Goal: Obtain resource: Download file/media

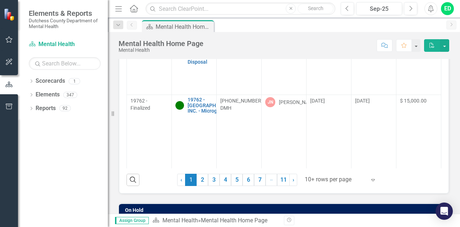
scroll to position [82, 0]
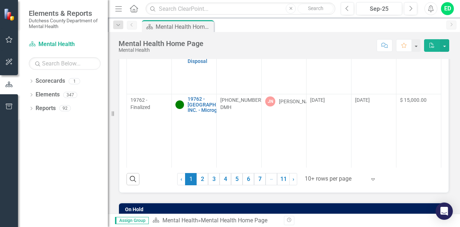
click at [373, 179] on icon "Expand" at bounding box center [373, 179] width 7 height 6
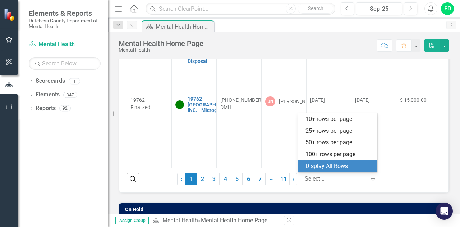
click at [360, 170] on div "Display All Rows" at bounding box center [340, 166] width 68 height 8
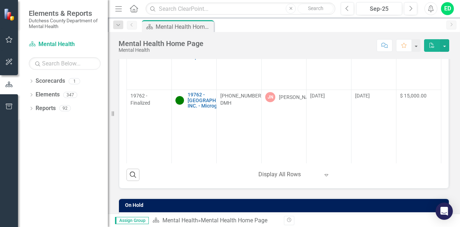
scroll to position [93, 0]
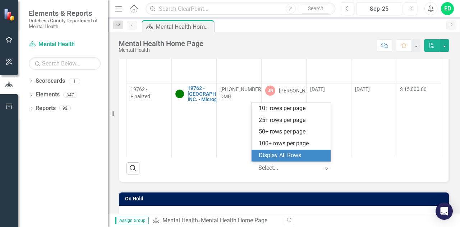
click at [295, 167] on div at bounding box center [289, 168] width 61 height 10
click at [295, 154] on div "Display All Rows" at bounding box center [293, 155] width 68 height 8
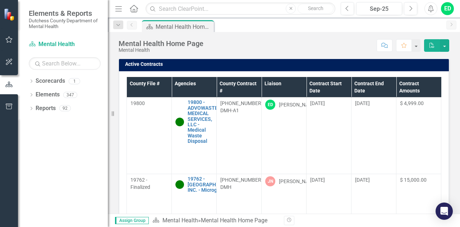
scroll to position [3, 0]
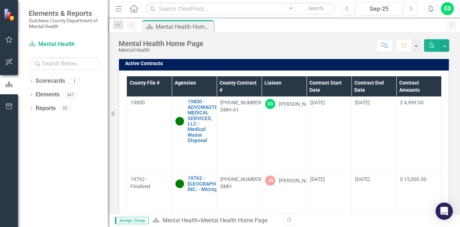
click at [278, 83] on th "Liaison" at bounding box center [284, 86] width 45 height 21
click at [301, 82] on th "Liaison Sort Ascending" at bounding box center [284, 86] width 45 height 21
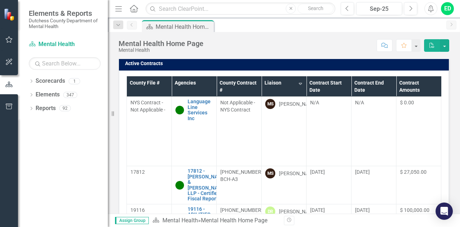
click at [299, 83] on th "Liaison Sort Descending" at bounding box center [284, 86] width 45 height 21
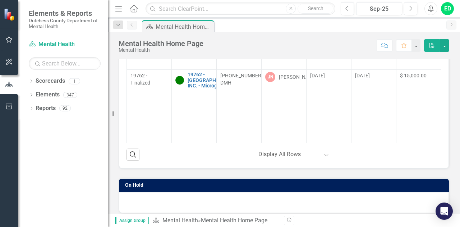
scroll to position [108, 0]
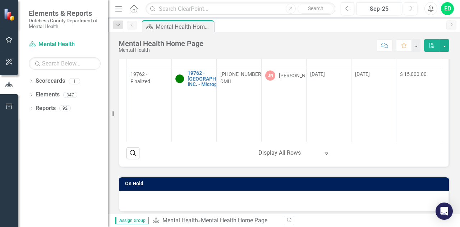
click at [324, 152] on icon "Expand" at bounding box center [326, 153] width 7 height 6
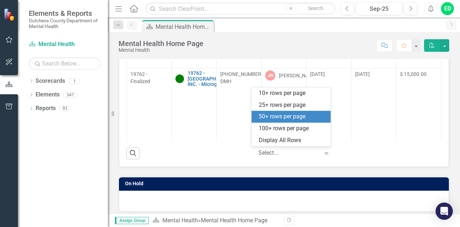
click at [278, 120] on div "50+ rows per page" at bounding box center [293, 117] width 68 height 8
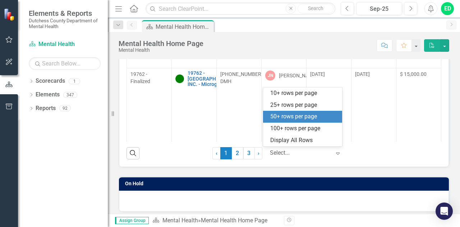
click at [336, 154] on icon "Expand" at bounding box center [337, 153] width 7 height 6
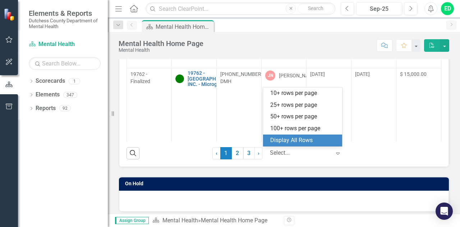
click at [325, 144] on div "Display All Rows" at bounding box center [304, 140] width 68 height 8
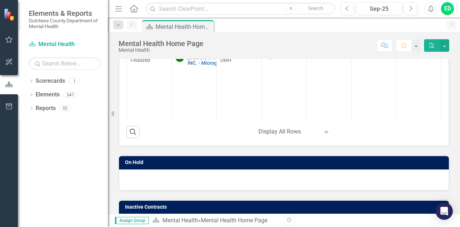
scroll to position [137, 0]
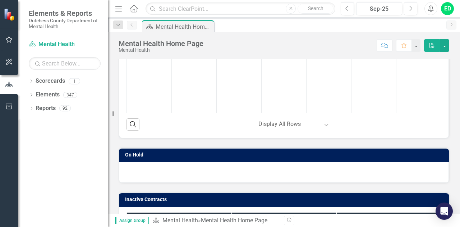
click at [283, 125] on div at bounding box center [289, 124] width 61 height 10
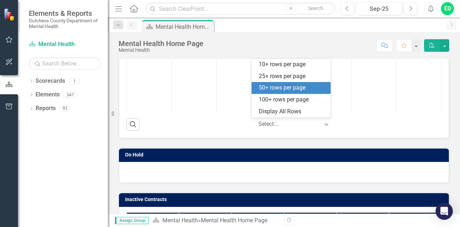
click at [285, 84] on div "50+ rows per page" at bounding box center [293, 88] width 68 height 8
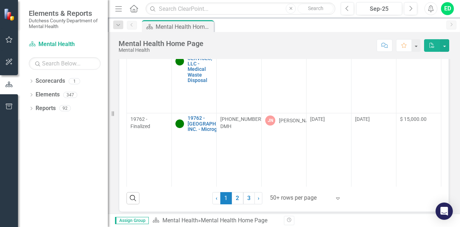
scroll to position [64, 0]
click at [232, 199] on link "2" at bounding box center [238, 197] width 12 height 12
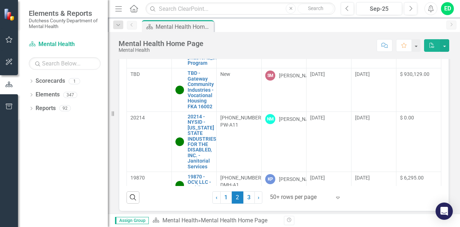
scroll to position [0, 0]
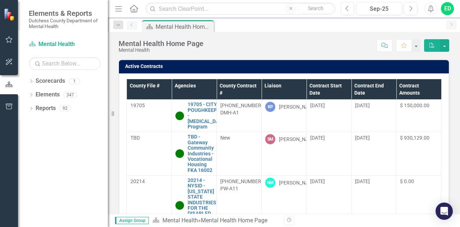
click at [278, 84] on th "Liaison" at bounding box center [284, 89] width 45 height 21
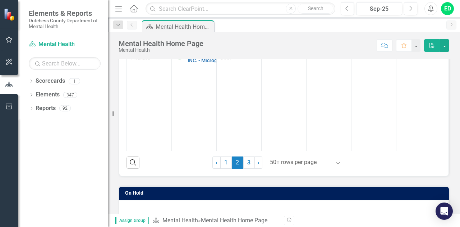
scroll to position [110, 0]
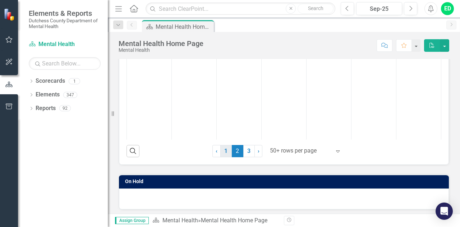
click at [225, 150] on link "1" at bounding box center [226, 151] width 12 height 12
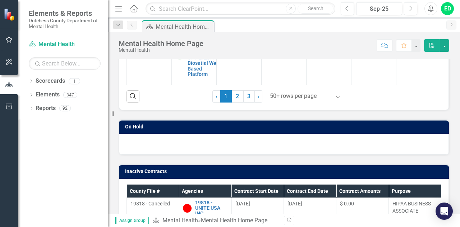
scroll to position [0, 0]
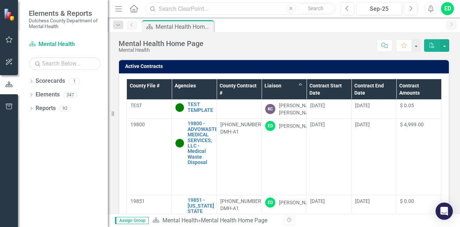
click at [226, 9] on input "text" at bounding box center [241, 9] width 190 height 13
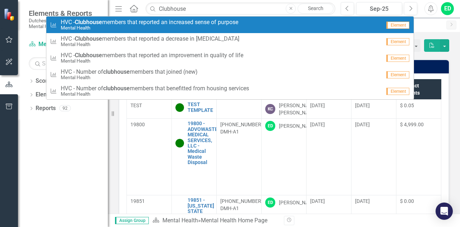
click at [183, 26] on small "Mental Health" at bounding box center [150, 27] width 178 height 5
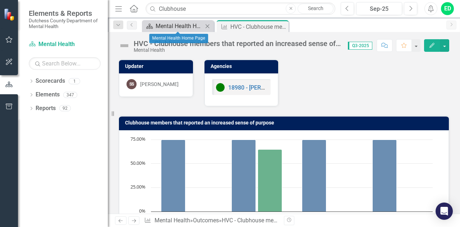
click at [181, 27] on div "Mental Health Home Page" at bounding box center [179, 26] width 47 height 9
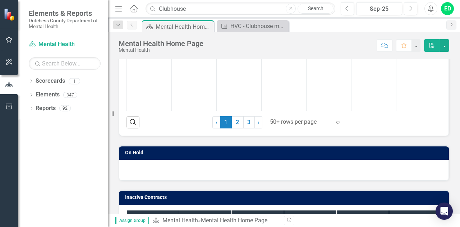
scroll to position [90, 0]
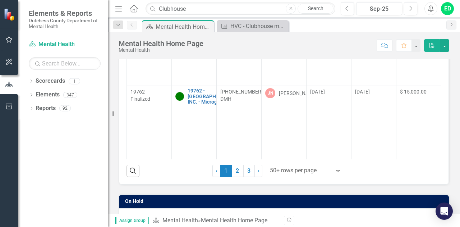
click at [297, 170] on div at bounding box center [300, 171] width 61 height 10
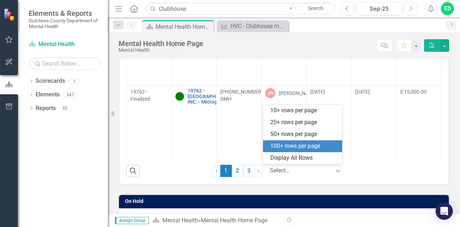
click at [298, 146] on div "100+ rows per page" at bounding box center [304, 146] width 68 height 8
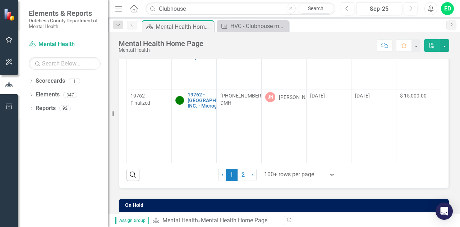
scroll to position [88, 0]
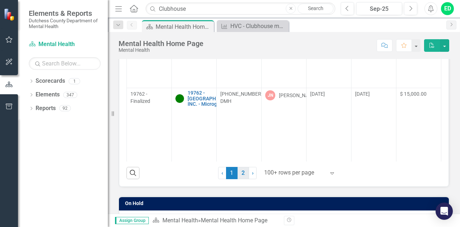
click at [244, 170] on link "2" at bounding box center [244, 173] width 12 height 12
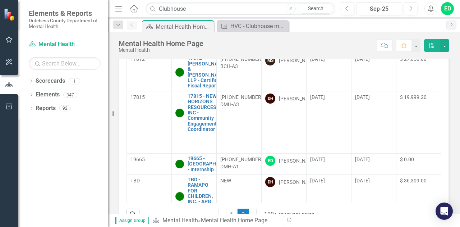
scroll to position [51, 0]
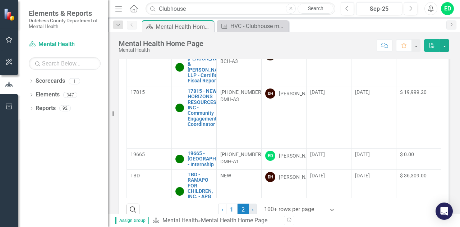
click at [251, 210] on link "› Next" at bounding box center [253, 210] width 8 height 12
click at [221, 210] on link "‹ Previous" at bounding box center [222, 210] width 8 height 12
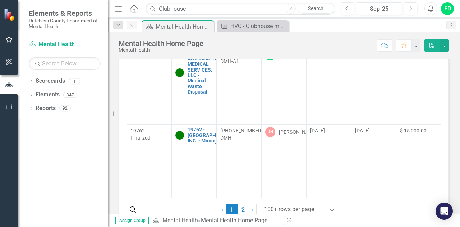
scroll to position [0, 0]
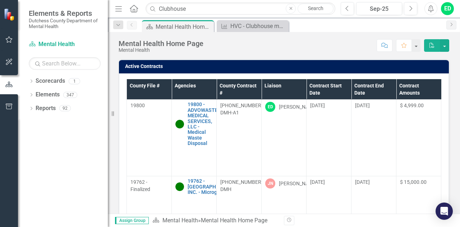
click at [273, 87] on th "Liaison" at bounding box center [284, 89] width 45 height 21
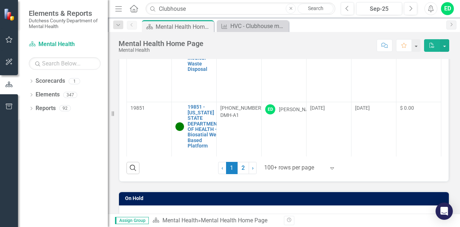
scroll to position [89, 0]
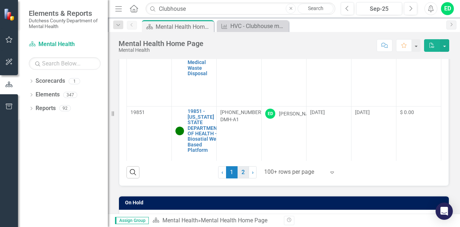
click at [240, 174] on link "2" at bounding box center [244, 172] width 12 height 12
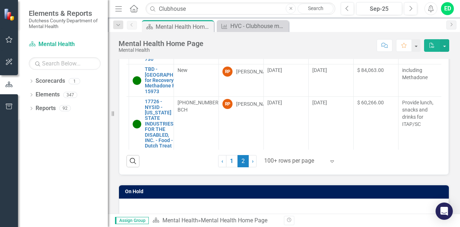
scroll to position [0, 55]
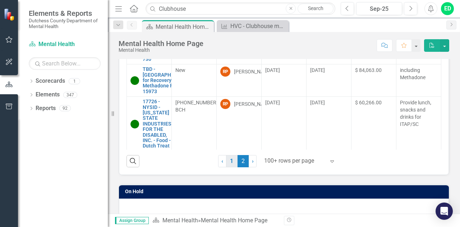
click at [229, 163] on link "1" at bounding box center [232, 161] width 12 height 12
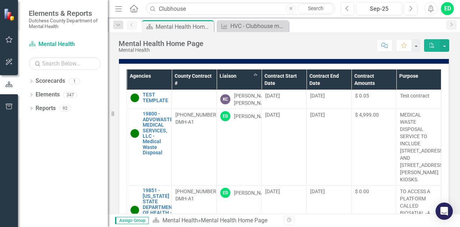
scroll to position [4, 0]
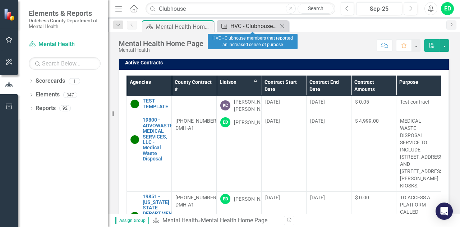
click at [240, 25] on div "HVC - Clubhouse members that reported an increased sense of purpose" at bounding box center [254, 26] width 47 height 9
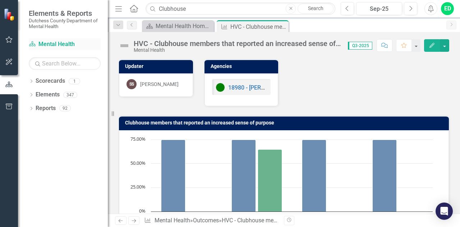
click at [60, 44] on link "Scorecard Mental Health" at bounding box center [65, 44] width 72 height 8
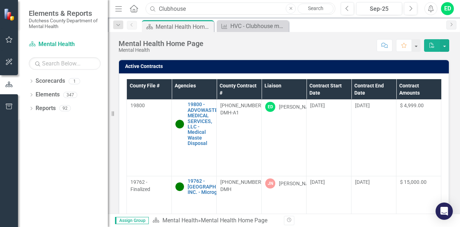
click at [201, 8] on input "Clubhouse" at bounding box center [241, 9] width 190 height 13
type input "C"
type input "HVC"
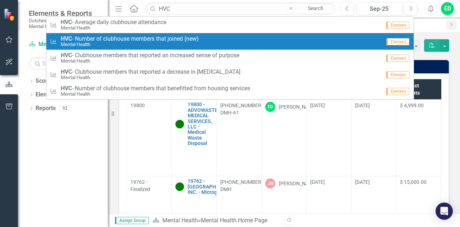
click at [322, 8] on link "Search" at bounding box center [316, 9] width 36 height 10
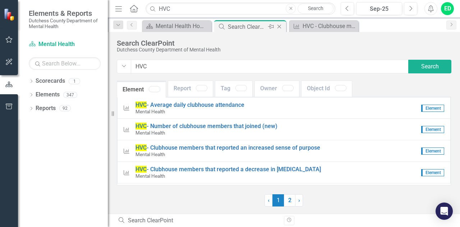
click at [277, 27] on icon "Close" at bounding box center [279, 27] width 7 height 6
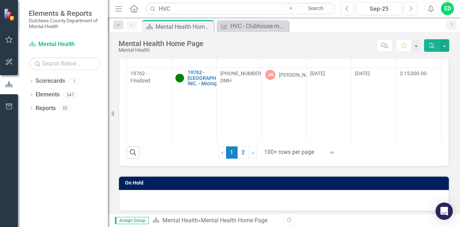
scroll to position [112, 0]
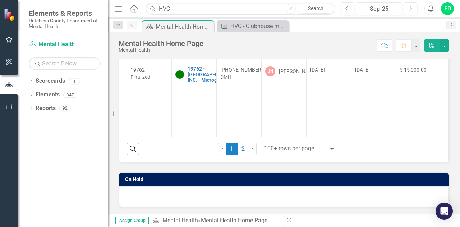
click at [329, 150] on icon "Expand" at bounding box center [332, 149] width 7 height 6
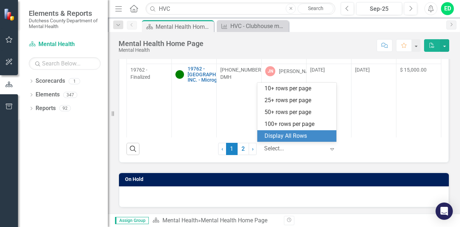
click at [315, 138] on div "Display All Rows" at bounding box center [299, 136] width 68 height 8
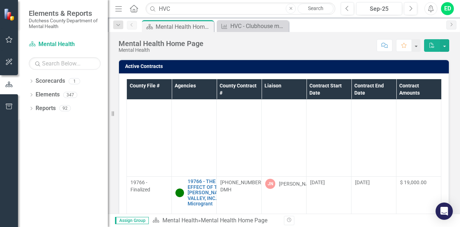
scroll to position [0, 0]
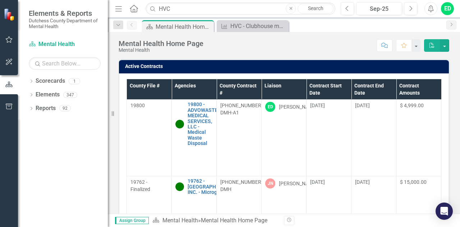
click at [301, 86] on th "Liaison" at bounding box center [284, 89] width 45 height 21
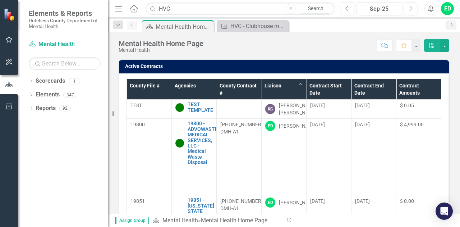
click at [375, 98] on th "Contract End Date" at bounding box center [374, 89] width 45 height 21
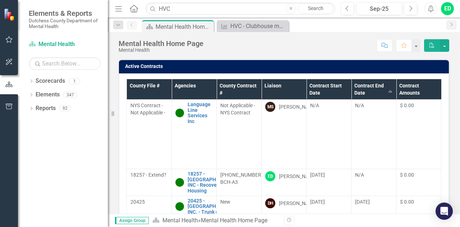
click at [301, 89] on th "Liaison" at bounding box center [284, 89] width 45 height 21
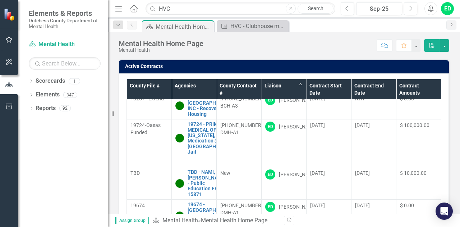
scroll to position [1026, 0]
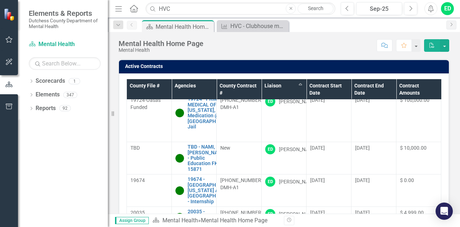
click at [195, 92] on link "18257 - [GEOGRAPHIC_DATA], INC - Recovery Housing" at bounding box center [213, 81] width 50 height 22
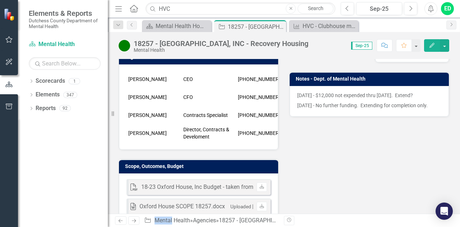
scroll to position [164, 0]
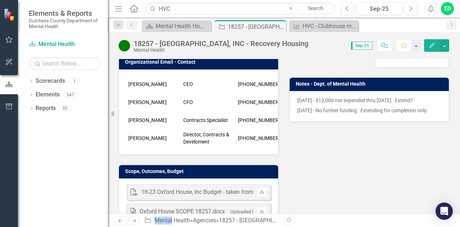
click at [247, 188] on div "18-23 Oxford House, Inc Budget - taken from RFP directly Exhbit B-1.pdf" at bounding box center [231, 192] width 181 height 8
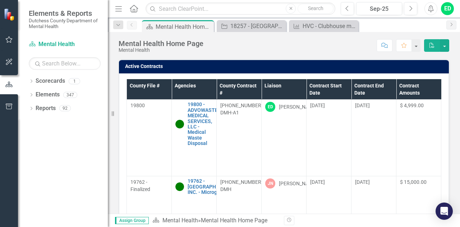
click at [294, 91] on th "Liaison" at bounding box center [284, 89] width 45 height 21
click at [302, 83] on th "Liaison Sort Ascending" at bounding box center [284, 89] width 45 height 21
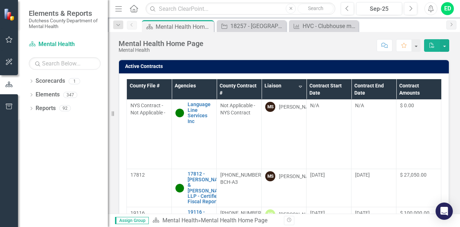
click at [301, 87] on th "Liaison Sort Descending" at bounding box center [284, 89] width 45 height 21
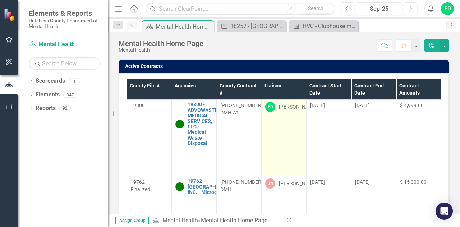
click at [287, 116] on td "ED Eric D'Entrone" at bounding box center [284, 138] width 45 height 77
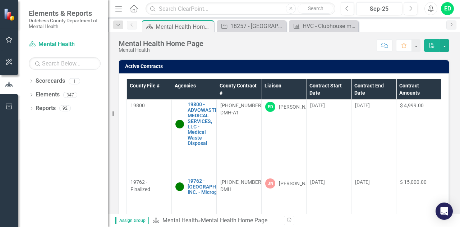
click at [301, 87] on th "Liaison" at bounding box center [284, 89] width 45 height 21
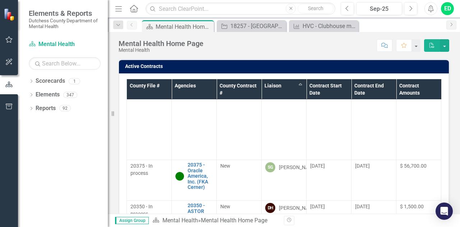
scroll to position [1751, 0]
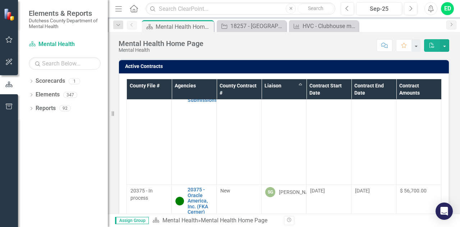
click at [442, 116] on div "County File # Agencies County Contract # Liaison Sort Ascending Contract Start …" at bounding box center [284, 173] width 330 height 201
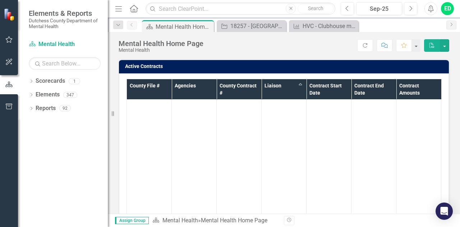
scroll to position [87, 0]
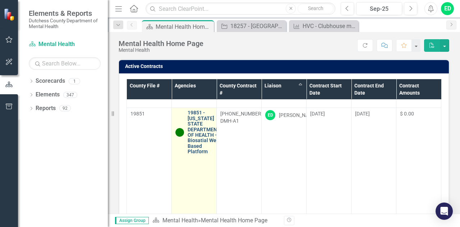
click at [204, 111] on link "19851 - [US_STATE] STATE DEPARTMENT OF HEALTH - Biosatial Web Based Platform" at bounding box center [204, 132] width 33 height 44
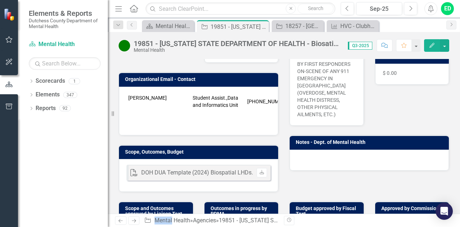
scroll to position [145, 0]
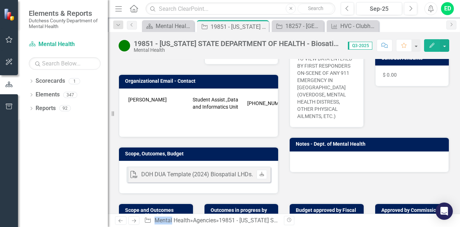
click at [260, 172] on icon "Download" at bounding box center [261, 174] width 5 height 4
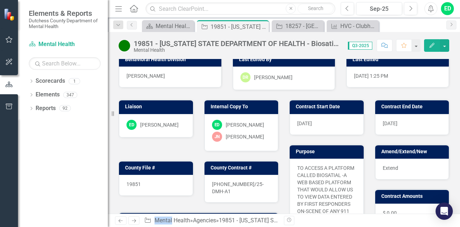
scroll to position [0, 0]
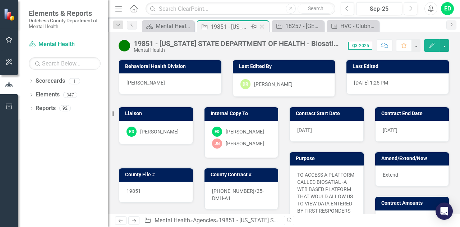
click at [260, 26] on icon "Close" at bounding box center [262, 27] width 7 height 6
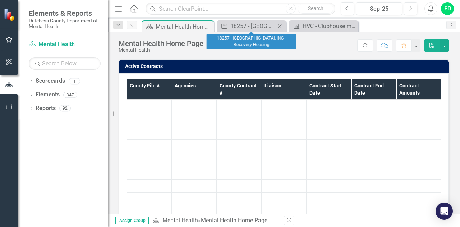
click at [283, 26] on icon "Close" at bounding box center [279, 26] width 7 height 6
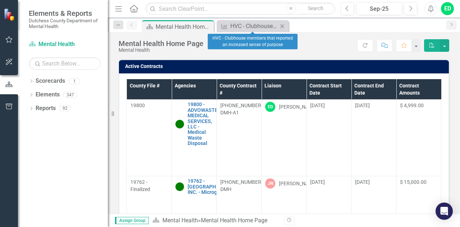
click at [282, 26] on icon "Close" at bounding box center [282, 26] width 7 height 6
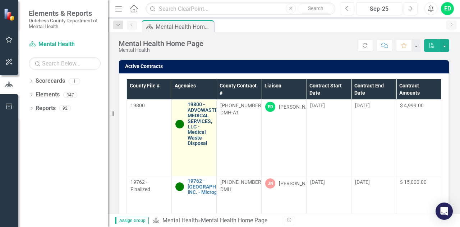
click at [194, 120] on link "19800 - ADVOWASTE MEDICAL SERVICES, LLC - Medical Waste Disposal" at bounding box center [203, 124] width 30 height 44
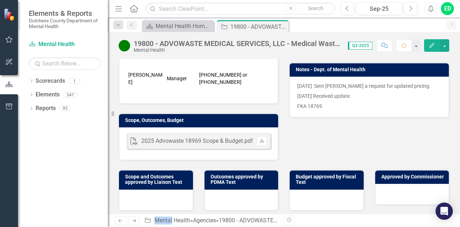
scroll to position [179, 0]
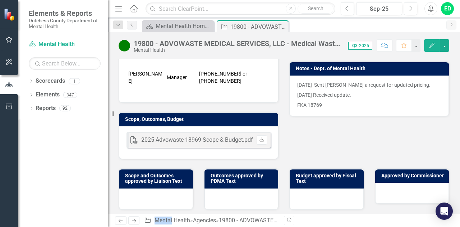
click at [263, 141] on link "Download" at bounding box center [262, 139] width 10 height 9
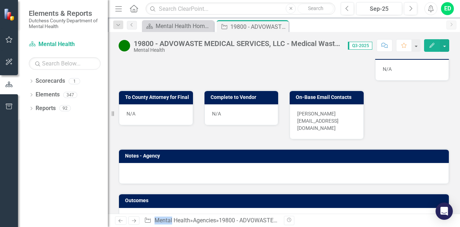
scroll to position [409, 0]
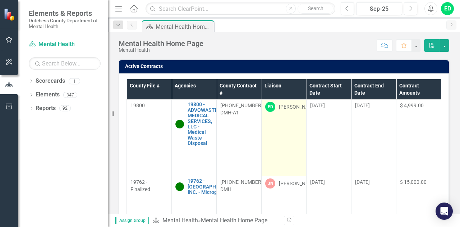
click at [290, 106] on div "[PERSON_NAME]" at bounding box center [298, 106] width 38 height 7
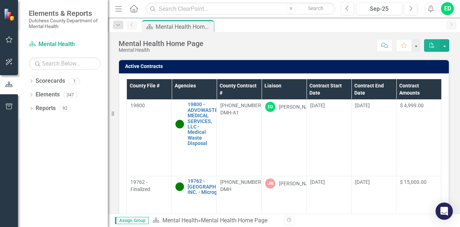
click at [301, 85] on th "Liaison" at bounding box center [284, 89] width 45 height 21
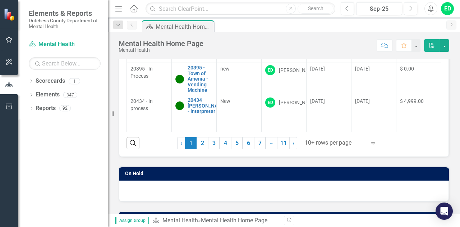
scroll to position [133, 0]
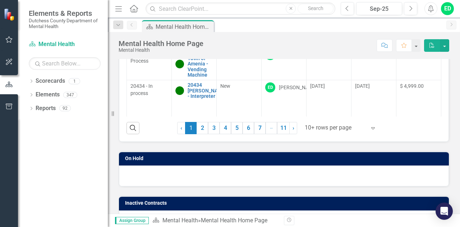
click at [371, 127] on icon "Expand" at bounding box center [373, 128] width 7 height 6
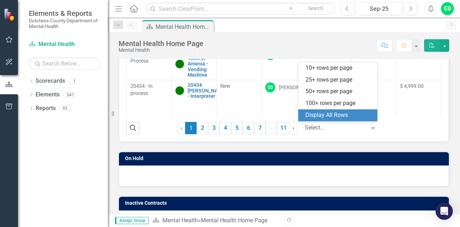
click at [359, 117] on div "Display All Rows" at bounding box center [340, 115] width 68 height 8
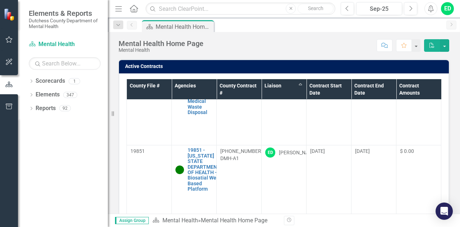
scroll to position [0, 0]
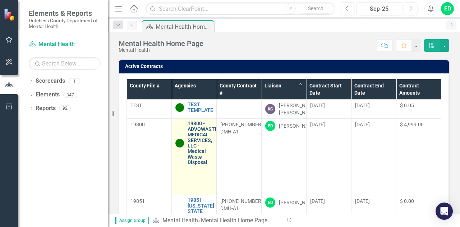
click at [204, 138] on link "19800 - ADVOWASTE MEDICAL SERVICES, LLC - Medical Waste Disposal" at bounding box center [203, 143] width 30 height 44
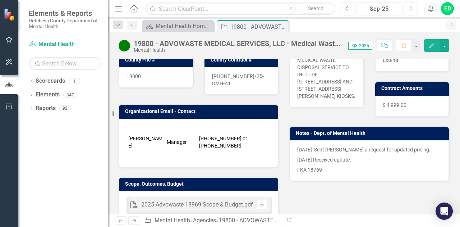
scroll to position [117, 0]
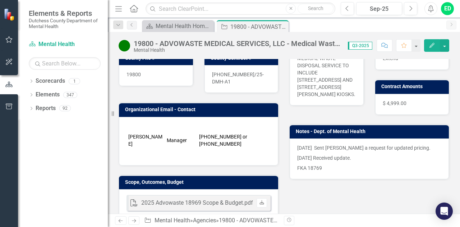
click at [261, 204] on icon "Download" at bounding box center [261, 203] width 5 height 4
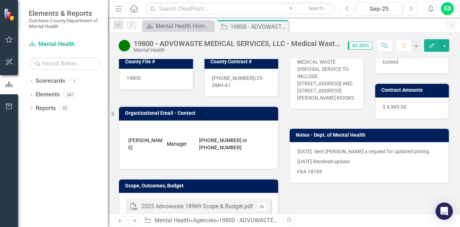
scroll to position [114, 0]
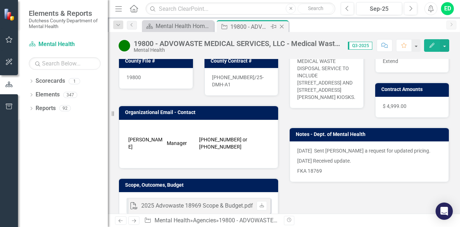
click at [282, 27] on icon at bounding box center [282, 27] width 4 height 4
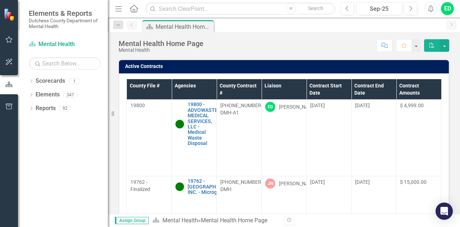
click at [296, 87] on th "Liaison" at bounding box center [284, 89] width 45 height 21
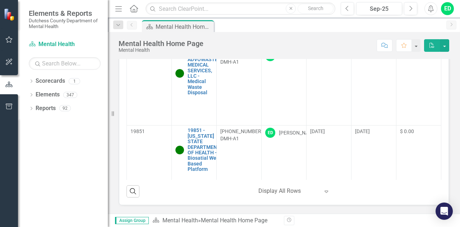
scroll to position [72, 0]
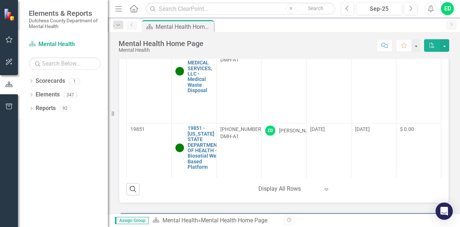
click at [324, 189] on icon "Expand" at bounding box center [326, 189] width 7 height 6
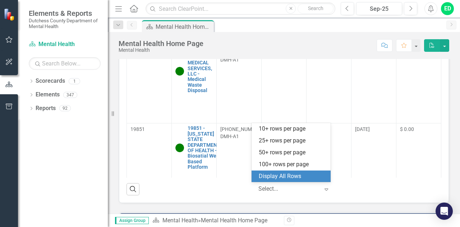
click at [314, 175] on div "Display All Rows" at bounding box center [293, 176] width 68 height 8
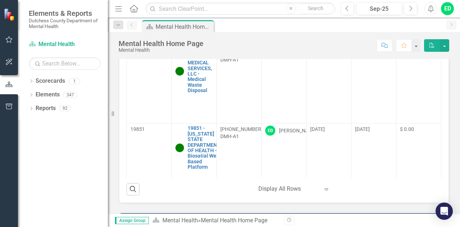
click at [325, 190] on icon "Expand" at bounding box center [326, 189] width 7 height 6
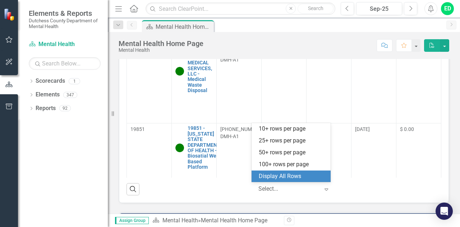
click at [305, 175] on div "Display All Rows" at bounding box center [293, 176] width 68 height 8
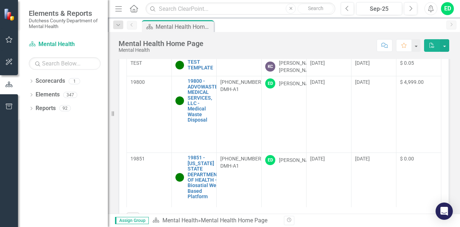
scroll to position [49, 0]
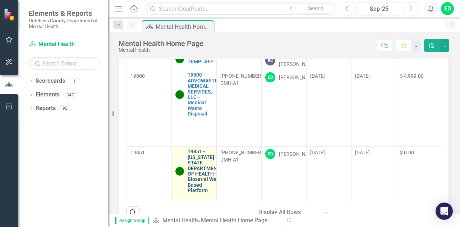
click at [202, 152] on link "19851 - [US_STATE] STATE DEPARTMENT OF HEALTH - Biosatial Web Based Platform" at bounding box center [204, 171] width 33 height 44
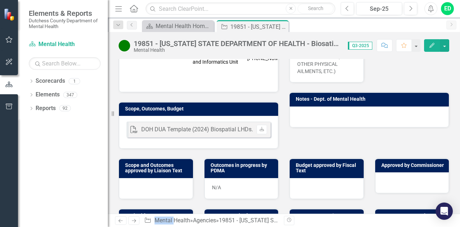
scroll to position [190, 0]
click at [260, 128] on link "Download" at bounding box center [262, 129] width 10 height 9
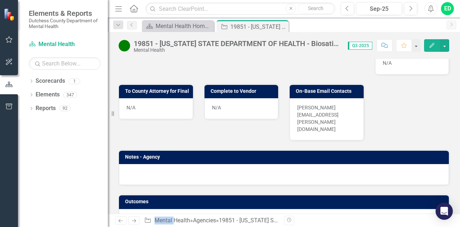
scroll to position [407, 0]
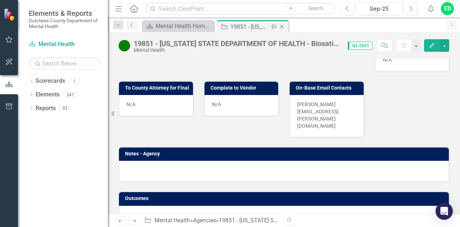
click at [282, 26] on icon at bounding box center [282, 27] width 4 height 4
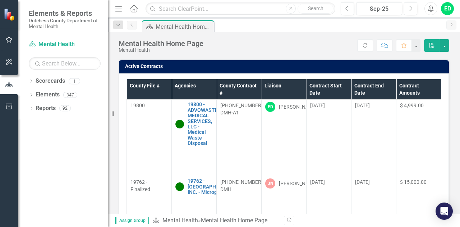
click at [298, 89] on th "Liaison" at bounding box center [284, 89] width 45 height 21
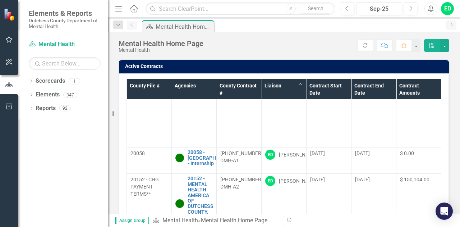
scroll to position [237, 0]
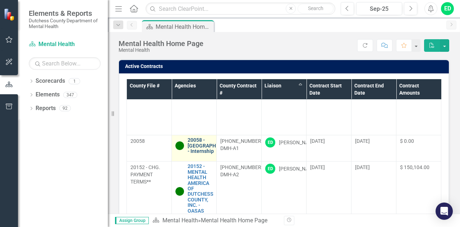
click at [199, 146] on link "20058 - [GEOGRAPHIC_DATA] - Internship" at bounding box center [212, 145] width 49 height 17
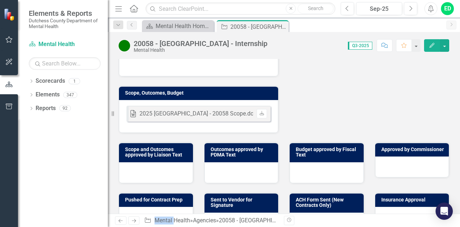
scroll to position [249, 0]
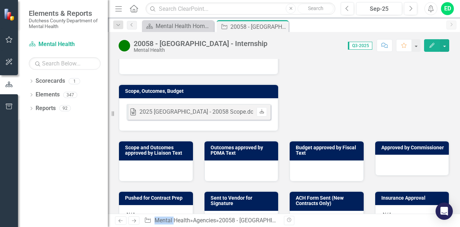
click at [259, 110] on icon "Download" at bounding box center [261, 112] width 5 height 4
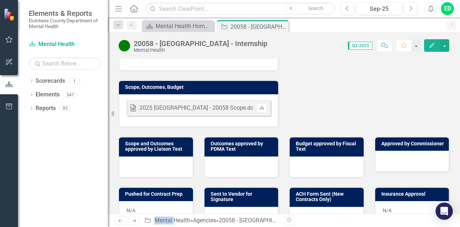
scroll to position [250, 0]
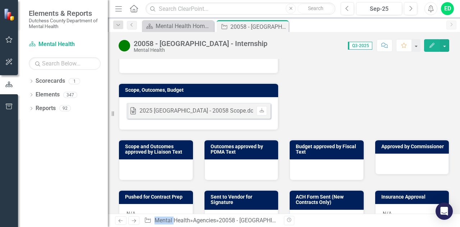
click at [164, 159] on div at bounding box center [156, 169] width 74 height 21
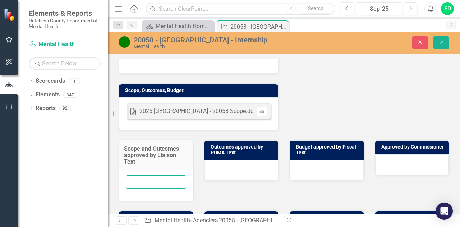
click at [150, 175] on input "text" at bounding box center [156, 181] width 60 height 13
click at [138, 175] on input "ED10/2/25" at bounding box center [156, 181] width 60 height 13
type input "ED 10/2/25"
click at [440, 44] on icon "Save" at bounding box center [441, 42] width 6 height 5
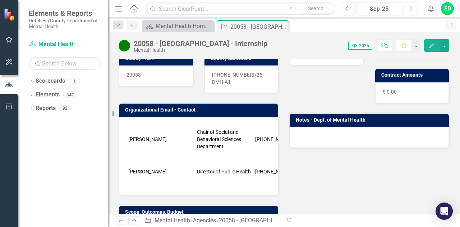
scroll to position [0, 0]
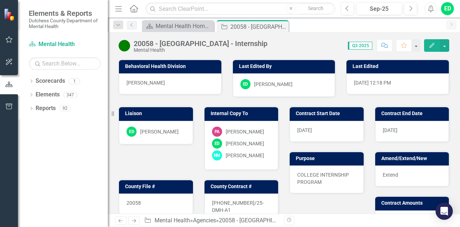
click at [384, 46] on icon "Comment" at bounding box center [385, 45] width 6 height 5
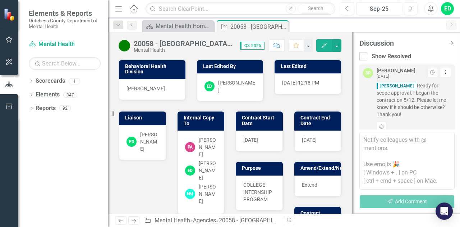
scroll to position [388, 0]
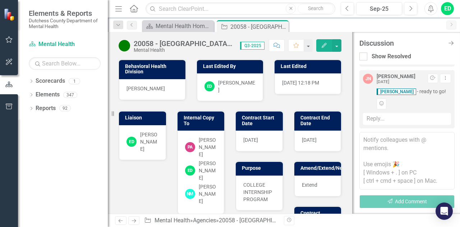
click at [382, 118] on div "Reply..." at bounding box center [407, 119] width 88 height 12
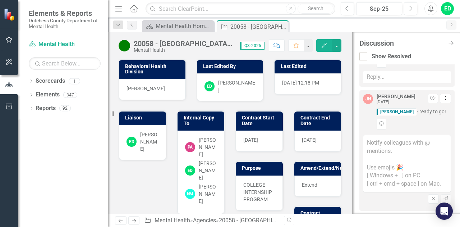
click at [382, 144] on textarea at bounding box center [407, 164] width 88 height 58
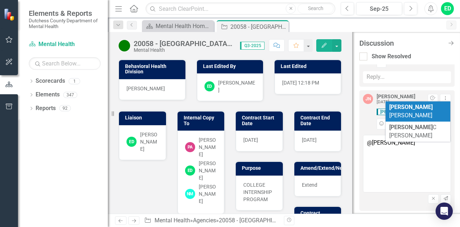
click at [419, 109] on span "Diane Richard" at bounding box center [412, 111] width 44 height 15
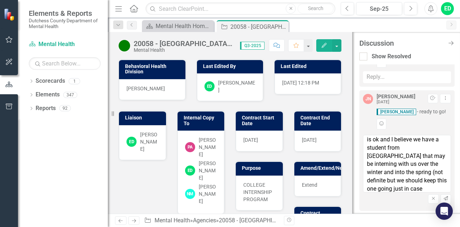
scroll to position [20, 0]
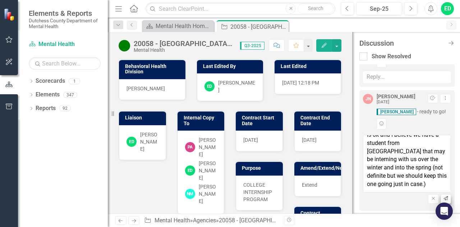
type textarea "@Diane Richard This scope is ok and I believe we have a student from Manhattan …"
click at [443, 197] on icon "Send" at bounding box center [445, 198] width 5 height 4
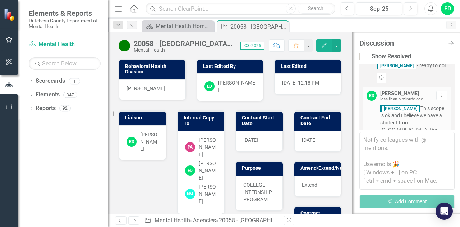
scroll to position [416, 0]
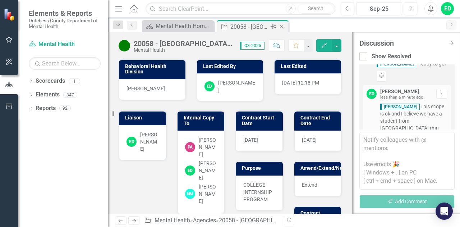
click at [284, 26] on icon "Close" at bounding box center [281, 27] width 7 height 6
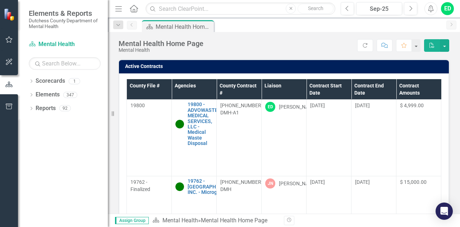
click at [298, 90] on th "Liaison" at bounding box center [284, 89] width 45 height 21
click at [300, 83] on th "Liaison Sort Ascending" at bounding box center [284, 89] width 45 height 21
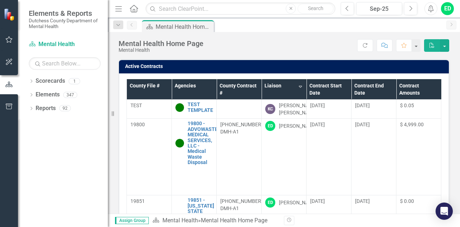
click at [300, 83] on th "Liaison Sort Descending" at bounding box center [284, 89] width 45 height 21
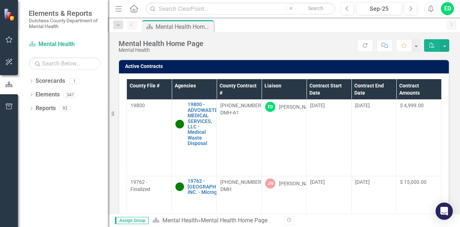
click at [304, 87] on th "Liaison" at bounding box center [284, 89] width 45 height 21
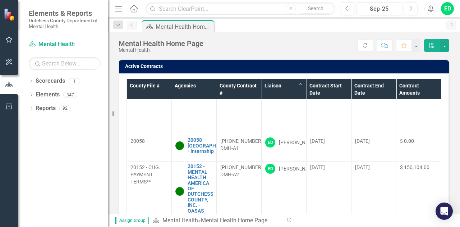
scroll to position [263, 0]
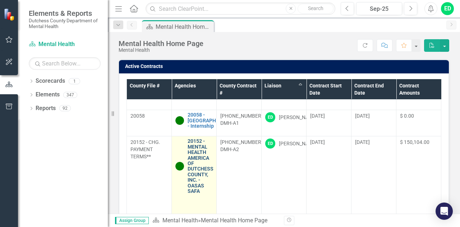
click at [195, 155] on link "20152 - MENTAL HEALTH AMERICA OF DUTCHESS COUNTY, INC. - OASAS SAFA" at bounding box center [201, 165] width 26 height 55
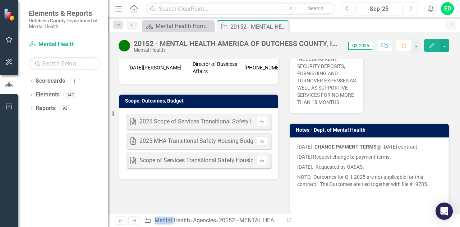
scroll to position [211, 0]
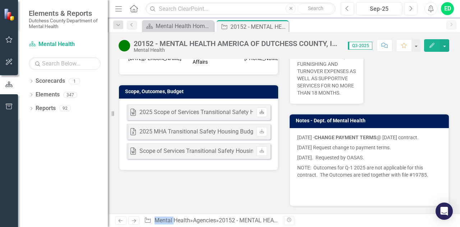
click at [259, 117] on link "Download" at bounding box center [262, 112] width 10 height 9
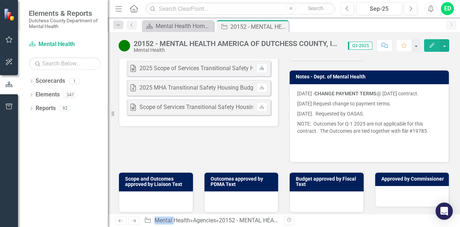
scroll to position [257, 0]
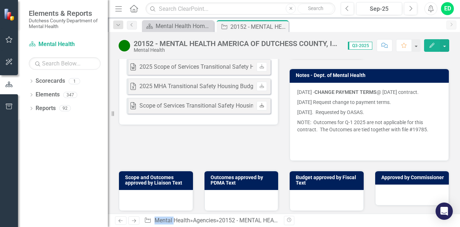
click at [262, 108] on icon "Download" at bounding box center [261, 106] width 5 height 4
click at [261, 69] on icon "Download" at bounding box center [261, 67] width 5 height 4
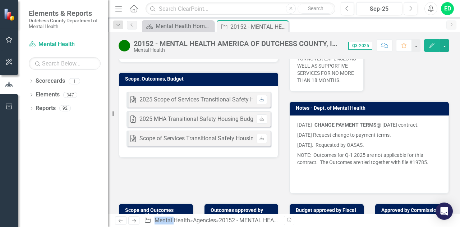
scroll to position [226, 0]
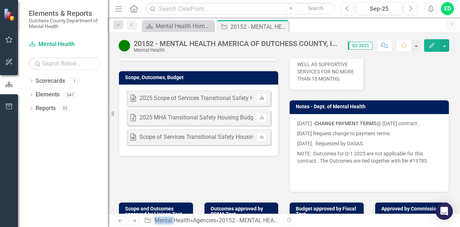
click at [263, 103] on link "Download" at bounding box center [262, 98] width 10 height 9
click at [261, 142] on link "Download" at bounding box center [262, 136] width 10 height 9
click at [260, 138] on icon at bounding box center [262, 136] width 4 height 4
